Goal: Task Accomplishment & Management: Use online tool/utility

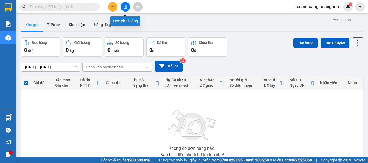
click at [123, 9] on button at bounding box center [125, 6] width 9 height 9
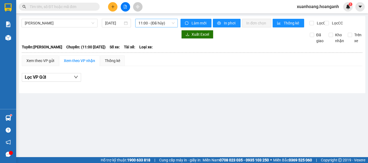
click at [148, 24] on span "11:00 - (Đã hủy)" at bounding box center [156, 23] width 36 height 8
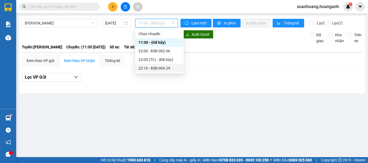
click at [152, 67] on div "22:10 - 85B-004.29" at bounding box center [159, 68] width 42 height 6
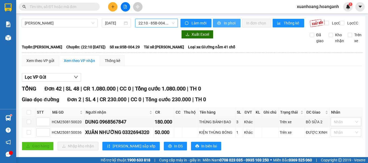
click at [221, 24] on button "In phơi" at bounding box center [227, 23] width 28 height 9
